Goal: Task Accomplishment & Management: Use online tool/utility

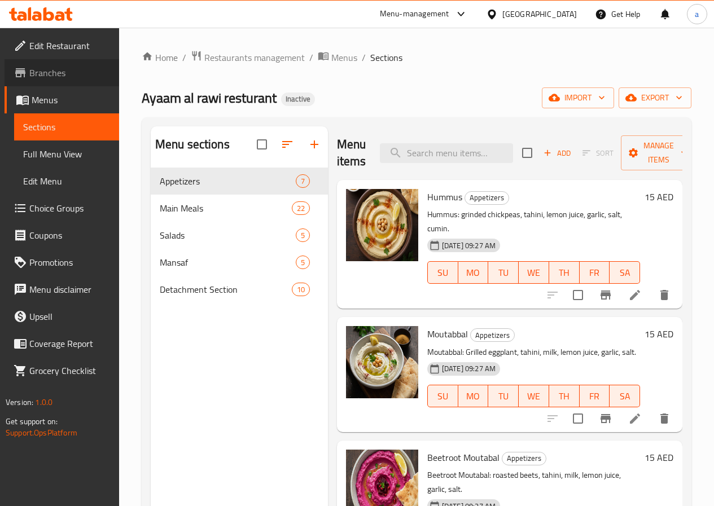
click at [58, 73] on span "Branches" at bounding box center [69, 73] width 81 height 14
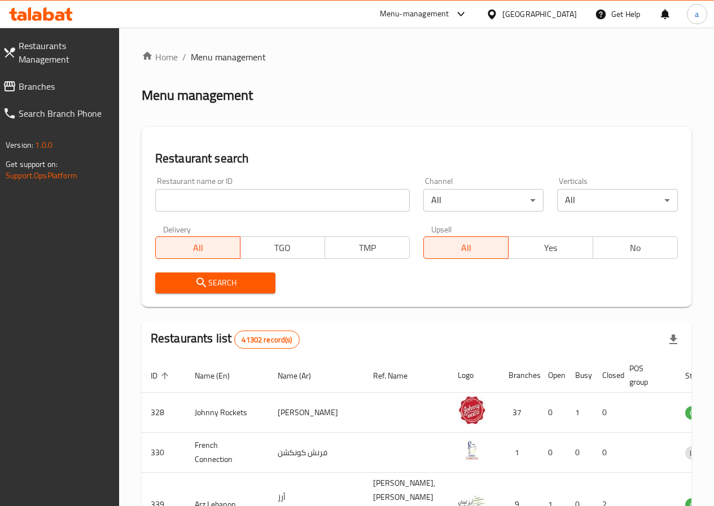
click at [54, 81] on span "Branches" at bounding box center [64, 87] width 91 height 14
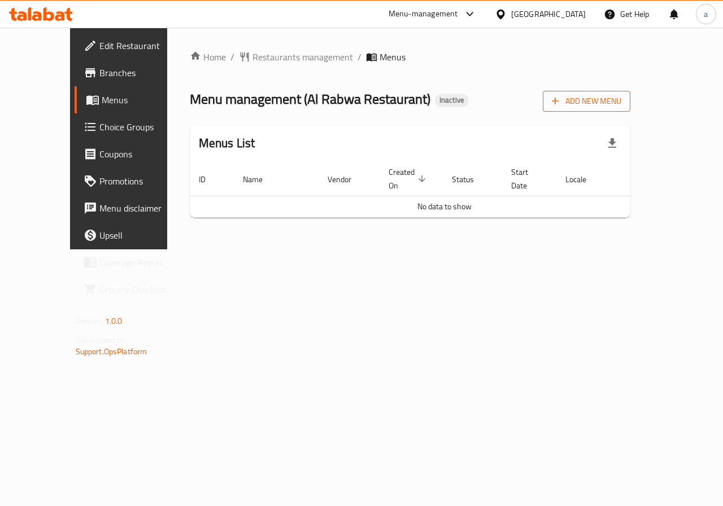
click at [621, 107] on span "Add New Menu" at bounding box center [586, 101] width 69 height 14
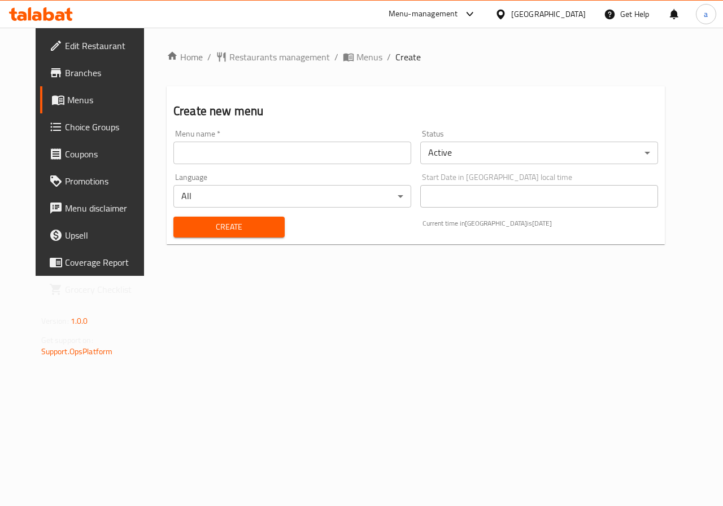
click at [327, 142] on input "text" at bounding box center [292, 153] width 238 height 23
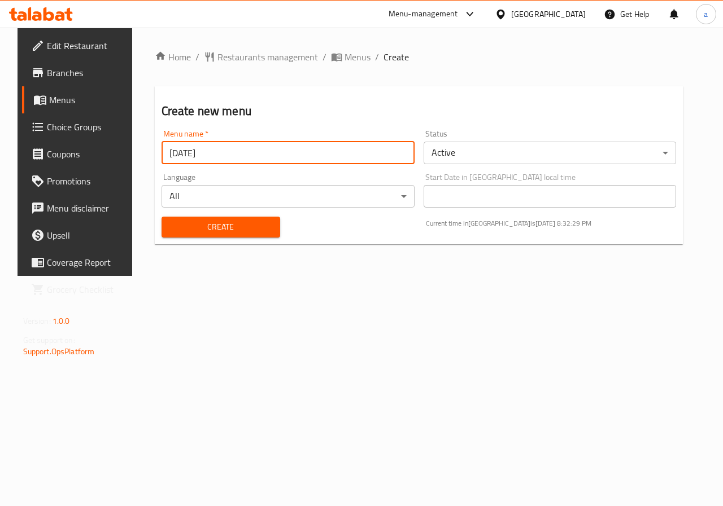
type input "09/14/2025"
click at [369, 276] on div "Home / Restaurants management / Menus / Create Create new menu Menu name   * 09…" at bounding box center [419, 152] width 574 height 248
click at [260, 230] on span "Create" at bounding box center [221, 227] width 100 height 14
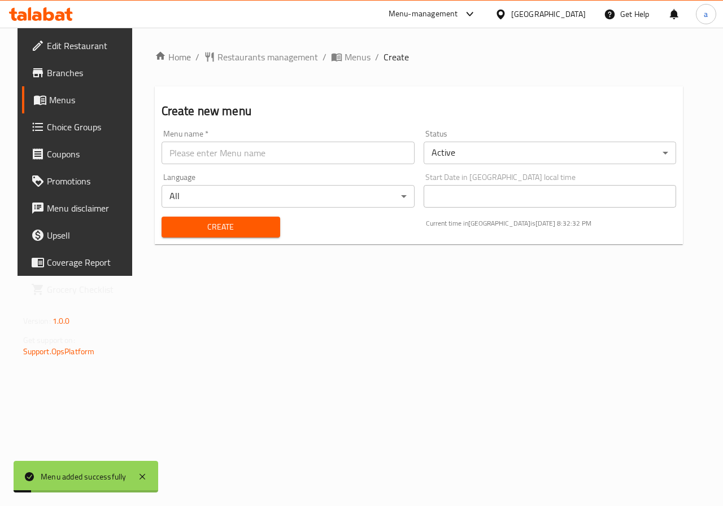
click at [49, 100] on span "Menus" at bounding box center [89, 100] width 80 height 14
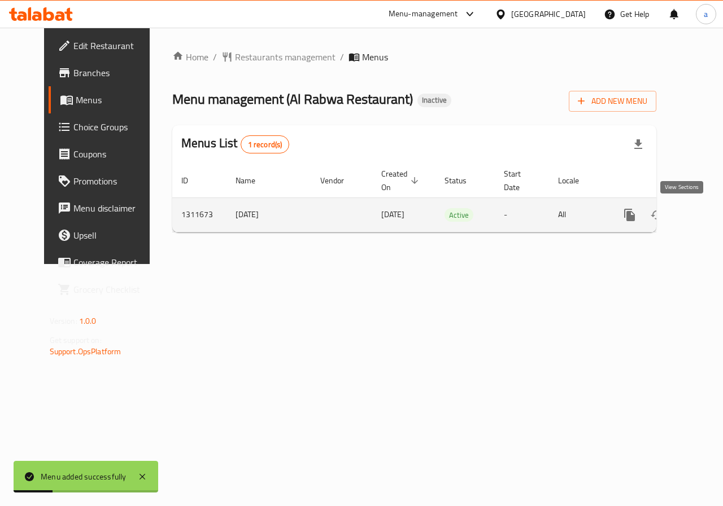
click at [706, 216] on icon "enhanced table" at bounding box center [711, 215] width 10 height 10
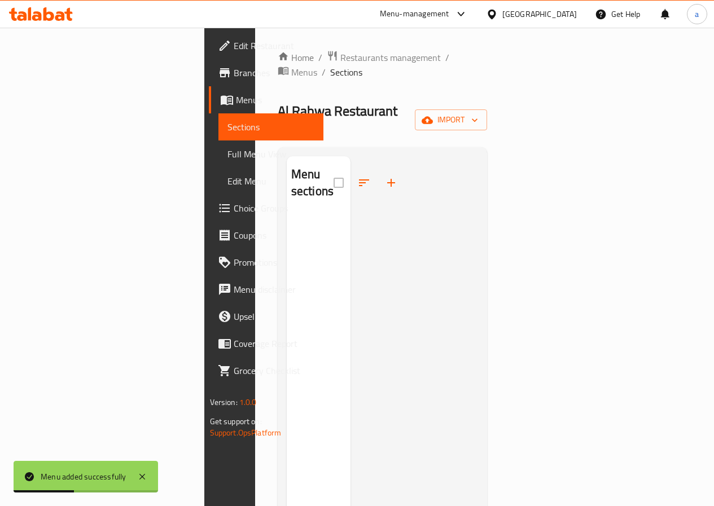
click at [488, 109] on div "Home / Restaurants management / Menus / Sections Al Rabwa Restaurant Inactive i…" at bounding box center [383, 361] width 210 height 622
click at [433, 116] on icon "button" at bounding box center [427, 119] width 11 height 7
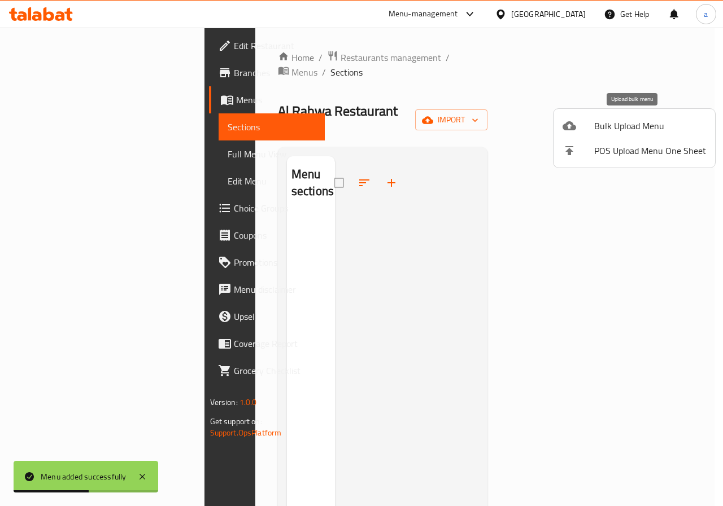
click at [627, 119] on span "Bulk Upload Menu" at bounding box center [650, 126] width 112 height 14
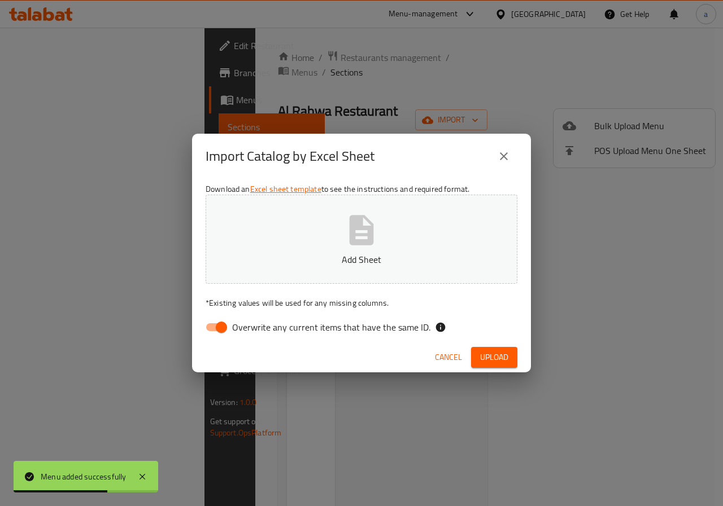
click at [226, 325] on input "Overwrite any current items that have the same ID." at bounding box center [221, 327] width 64 height 21
checkbox input "false"
click at [368, 260] on p "Add Sheet" at bounding box center [361, 260] width 277 height 14
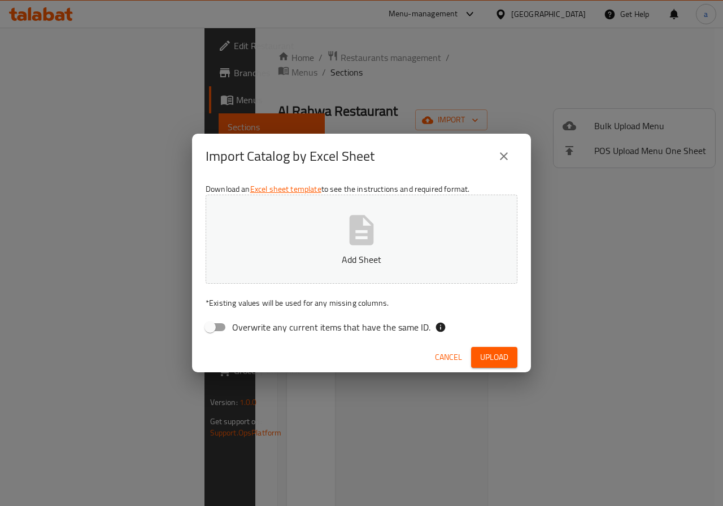
click at [355, 248] on icon "button" at bounding box center [361, 230] width 36 height 36
click at [489, 362] on span "Upload" at bounding box center [494, 358] width 28 height 14
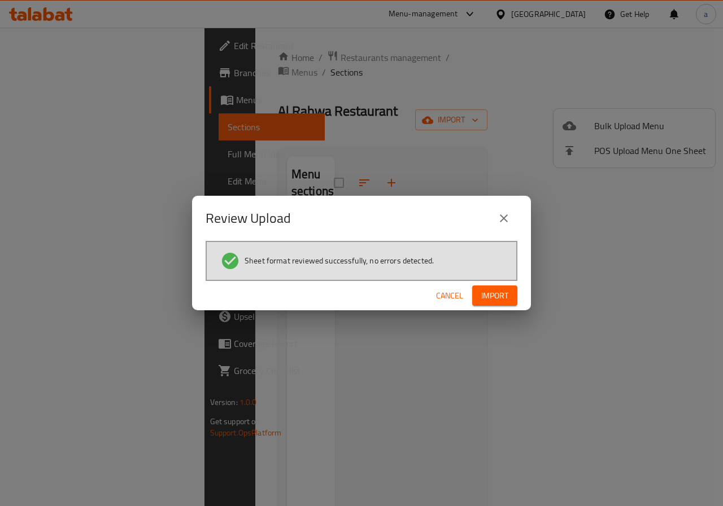
click at [483, 292] on span "Import" at bounding box center [494, 296] width 27 height 14
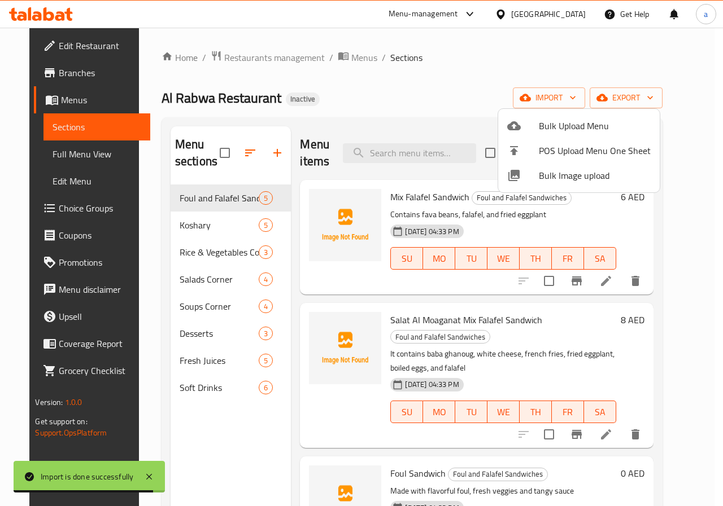
click at [213, 449] on div at bounding box center [361, 253] width 723 height 506
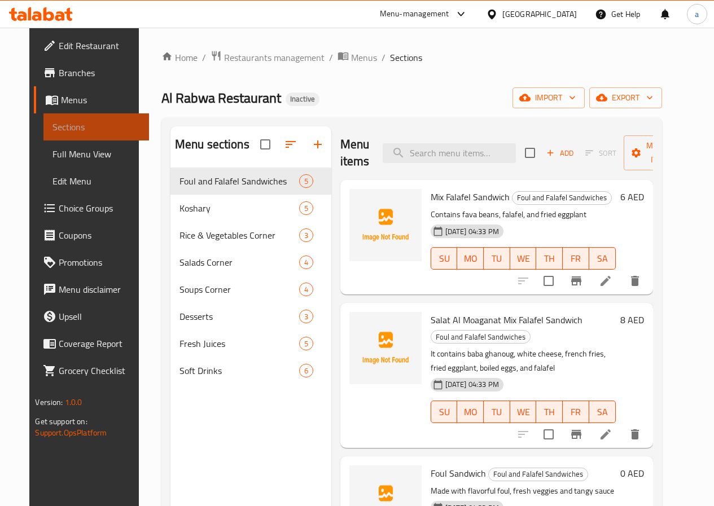
click at [53, 133] on span "Sections" at bounding box center [96, 127] width 87 height 14
click at [41, 107] on link "Menus" at bounding box center [91, 99] width 115 height 27
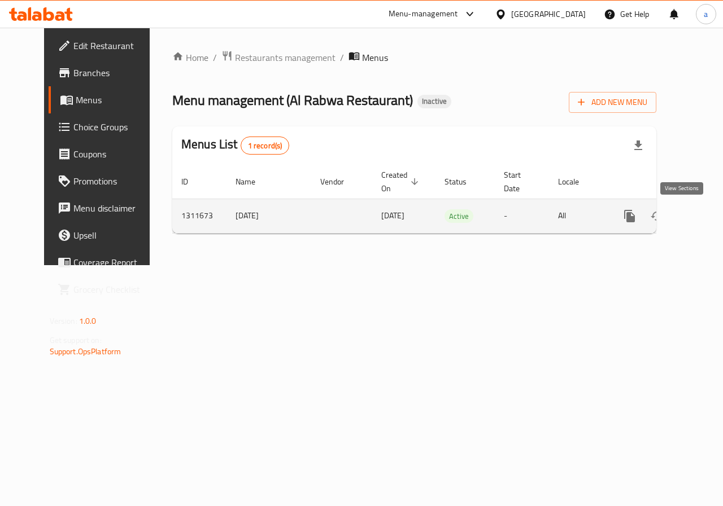
click at [704, 218] on icon "enhanced table" at bounding box center [711, 216] width 14 height 14
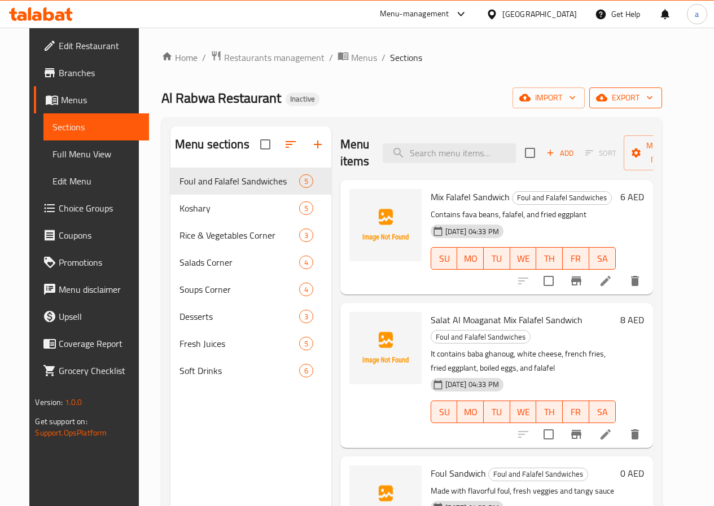
click at [646, 99] on span "export" at bounding box center [625, 98] width 55 height 14
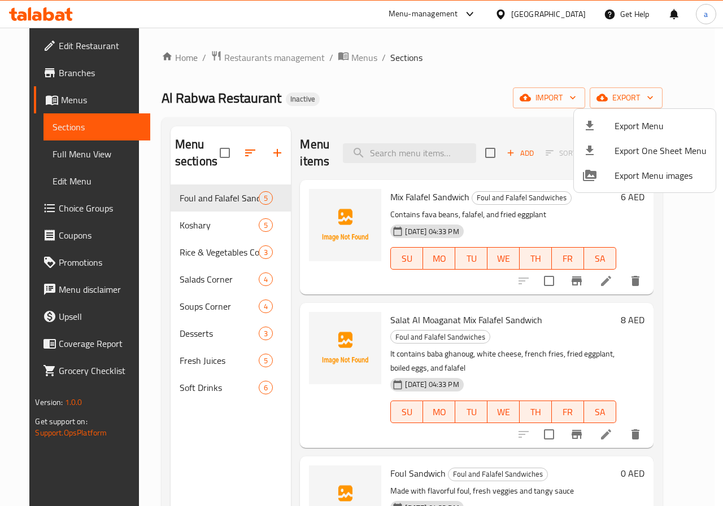
click at [579, 98] on div at bounding box center [361, 253] width 723 height 506
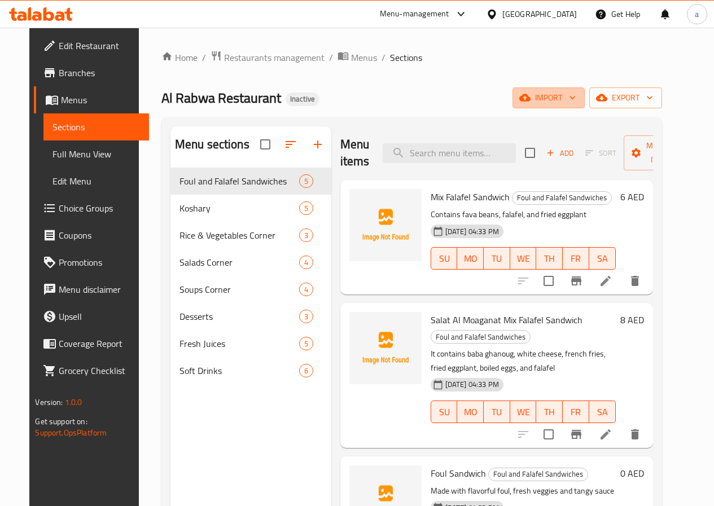
click at [576, 98] on span "import" at bounding box center [549, 98] width 54 height 14
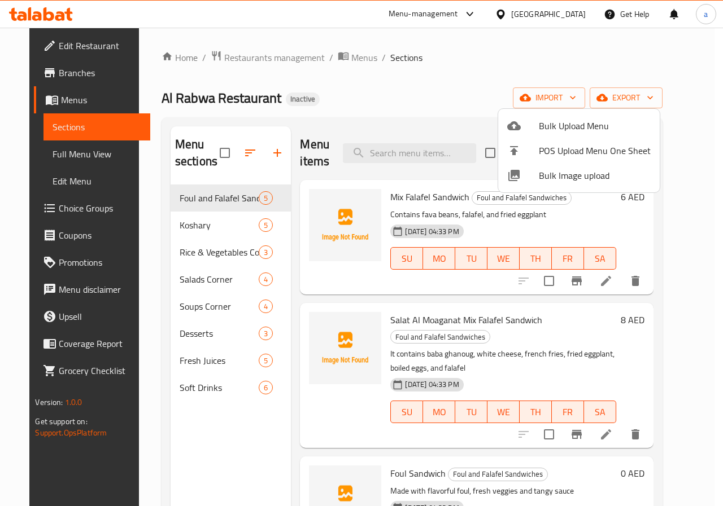
click at [385, 102] on div at bounding box center [361, 253] width 723 height 506
